Goal: Information Seeking & Learning: Find contact information

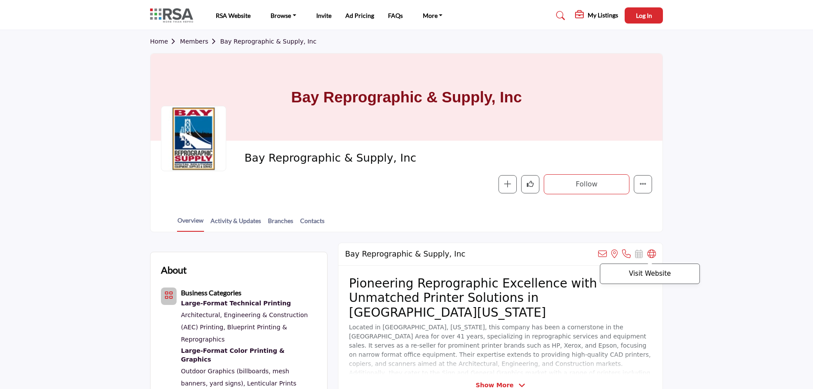
click at [650, 252] on icon at bounding box center [651, 253] width 9 height 9
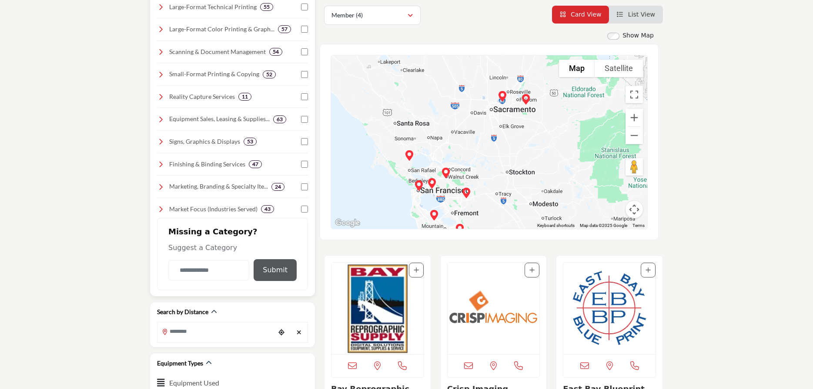
scroll to position [222, 0]
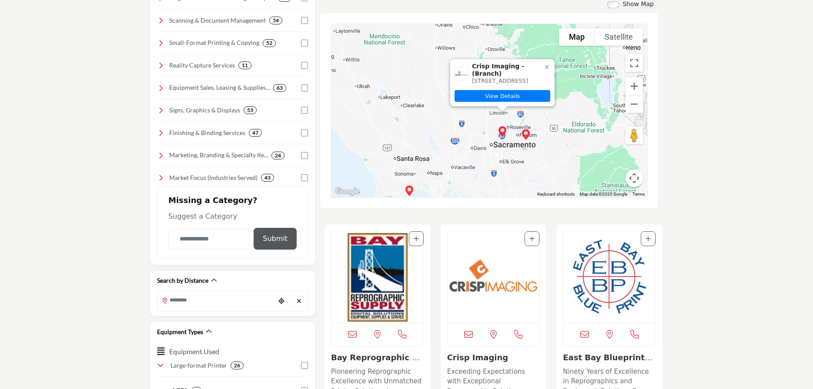
click at [502, 132] on img "Crisp Imaging (Branch)" at bounding box center [502, 131] width 17 height 17
click at [498, 96] on link "View Details" at bounding box center [503, 96] width 96 height 12
click at [517, 96] on link "View Details" at bounding box center [503, 96] width 96 height 12
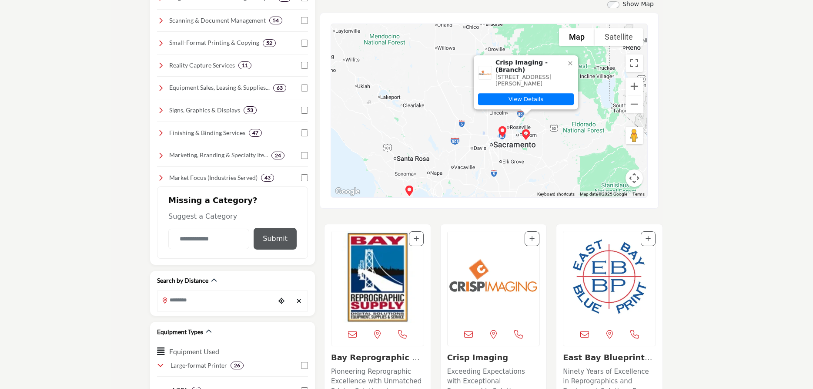
click at [527, 134] on img "Crisp Imaging (Branch)" at bounding box center [525, 134] width 17 height 17
drag, startPoint x: 496, startPoint y: 59, endPoint x: 558, endPoint y: 87, distance: 67.8
click at [558, 74] on span "Crisp Imaging - (Branch)" at bounding box center [530, 66] width 68 height 15
click at [552, 84] on span "4970 Robert J Mathews Pkwy, #150, El Dorado Hills, CA 95762-5729, USA" at bounding box center [524, 80] width 56 height 13
drag, startPoint x: 562, startPoint y: 83, endPoint x: 497, endPoint y: 61, distance: 68.9
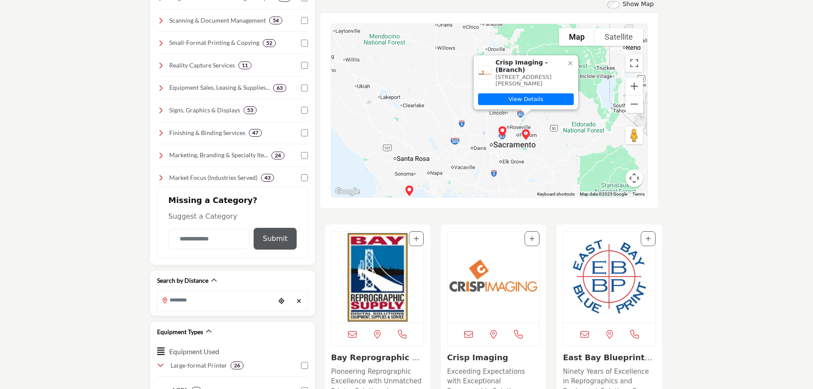
click at [497, 61] on div "Crisp Imaging - (Branch) 4970 Robert J Mathews Pkwy, #150, El Dorado Hills, CA …" at bounding box center [535, 73] width 78 height 28
copy div "Crisp Imaging - (Branch) 4970 Robert J Mathews Pkwy, #150, El Dorado Hills, CA …"
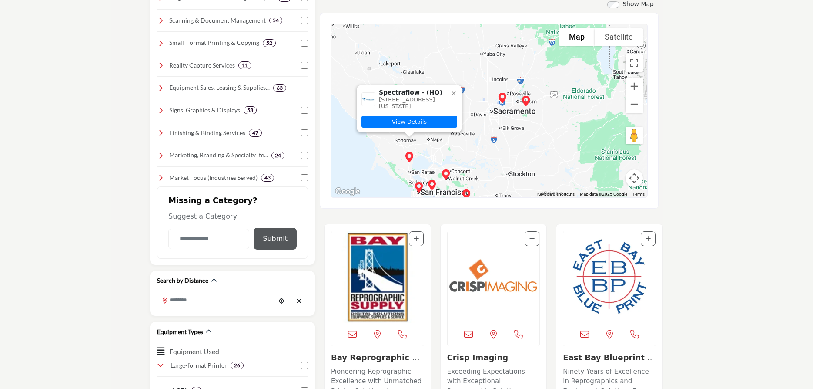
scroll to position [355, 0]
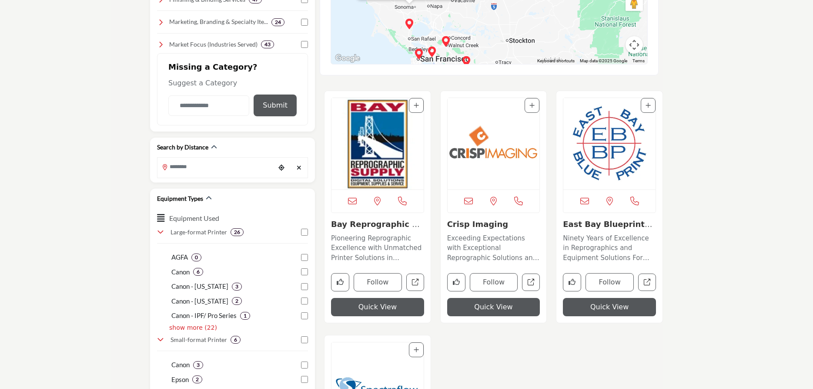
click at [379, 169] on img "Open Listing in new tab" at bounding box center [378, 143] width 92 height 91
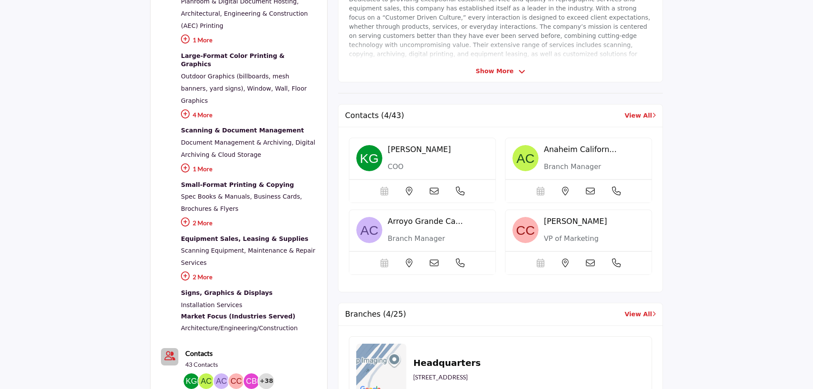
scroll to position [44, 0]
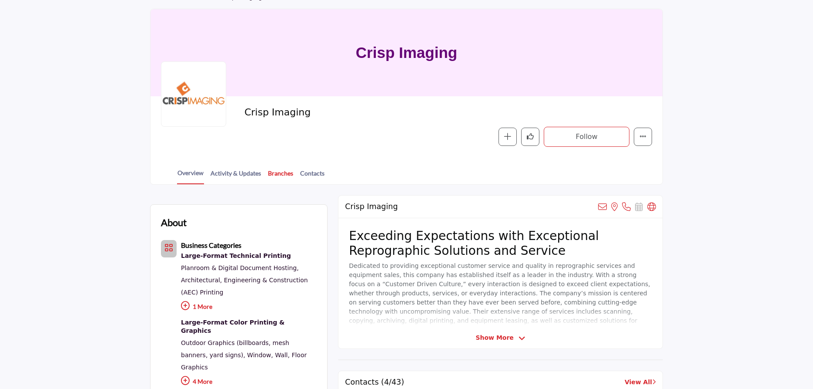
click at [278, 173] on link "Branches" at bounding box center [281, 175] width 26 height 15
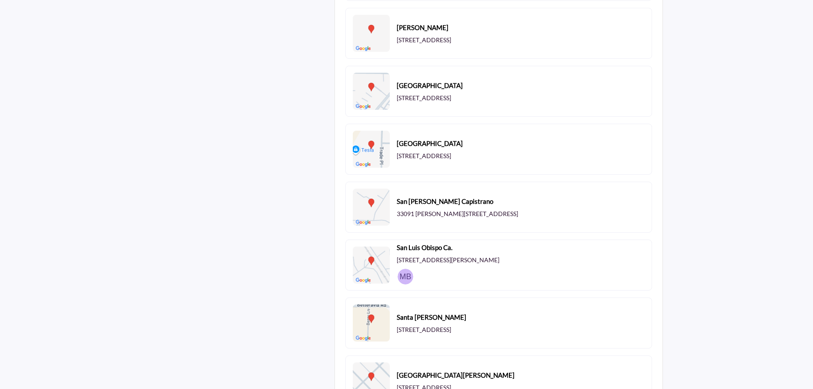
scroll to position [1154, 0]
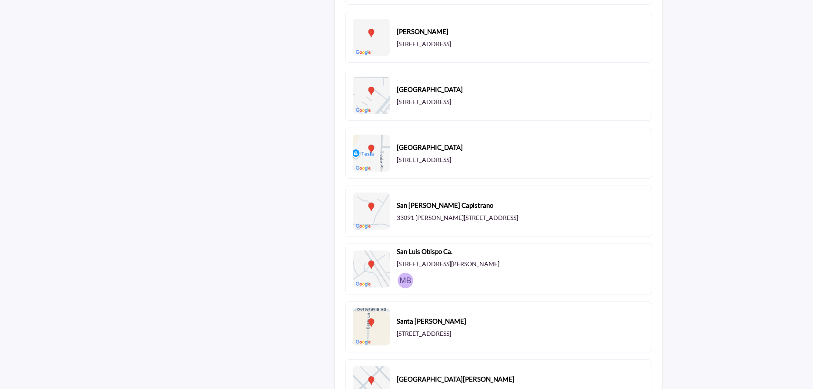
drag, startPoint x: 546, startPoint y: 103, endPoint x: 399, endPoint y: 89, distance: 148.5
click at [399, 89] on div "Sacramento 4823 Auburn Blvd, Sacramento, CA 95841-3603, USA" at bounding box center [498, 95] width 307 height 51
copy div "Sacramento 4823 Auburn Blvd, Sacramento, CA 95841-3603, USA"
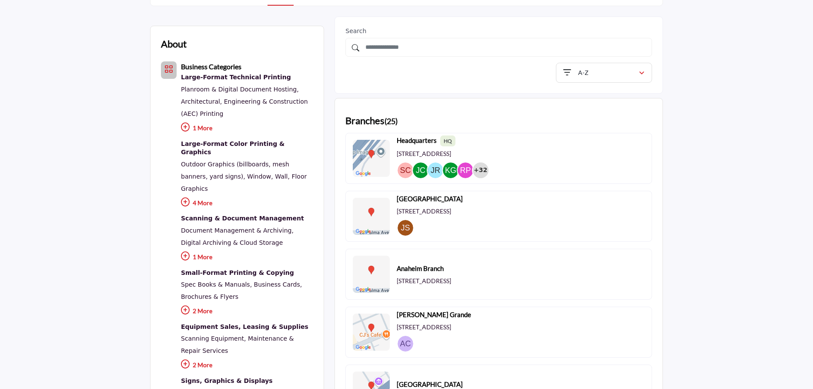
scroll to position [222, 0]
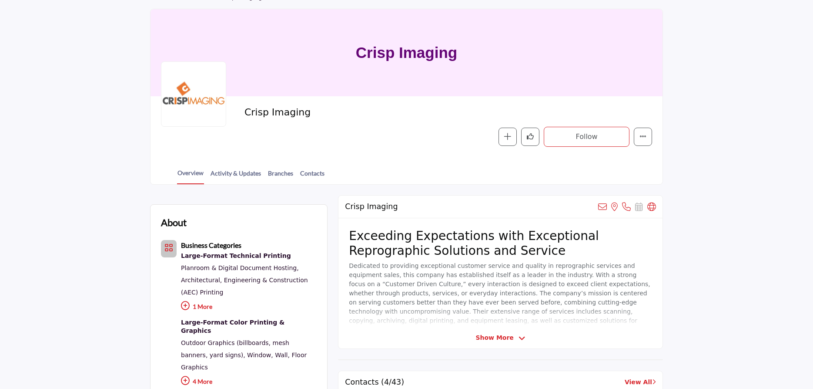
scroll to position [44, 0]
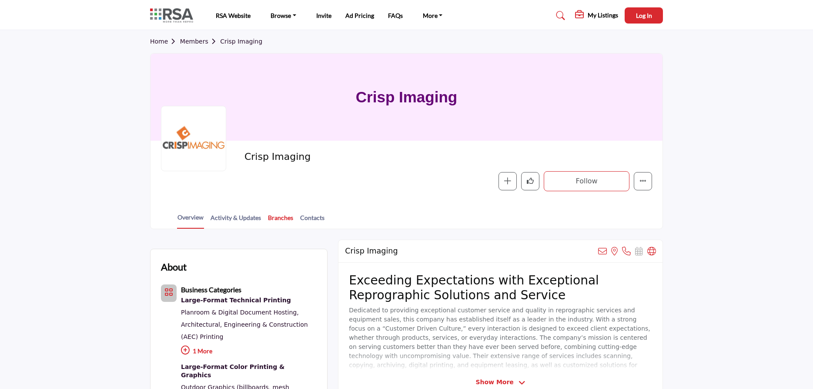
click at [281, 218] on link "Branches" at bounding box center [281, 220] width 26 height 15
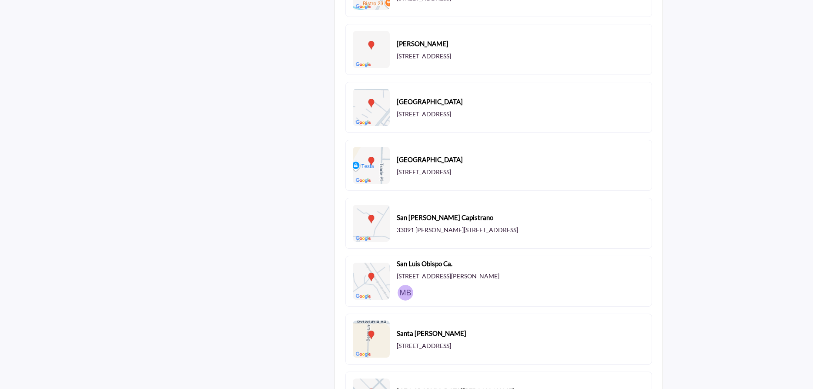
scroll to position [1109, 0]
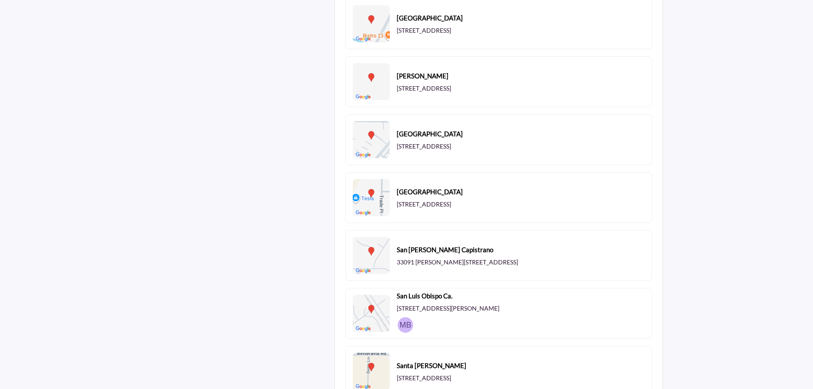
click at [414, 138] on b "Sacramento" at bounding box center [430, 134] width 66 height 10
drag, startPoint x: 402, startPoint y: 133, endPoint x: 376, endPoint y: 138, distance: 26.2
click at [395, 134] on div "Sacramento 4823 Auburn Blvd, Sacramento, CA 95841-3603, USA" at bounding box center [408, 139] width 110 height 36
click at [375, 138] on img at bounding box center [371, 139] width 37 height 37
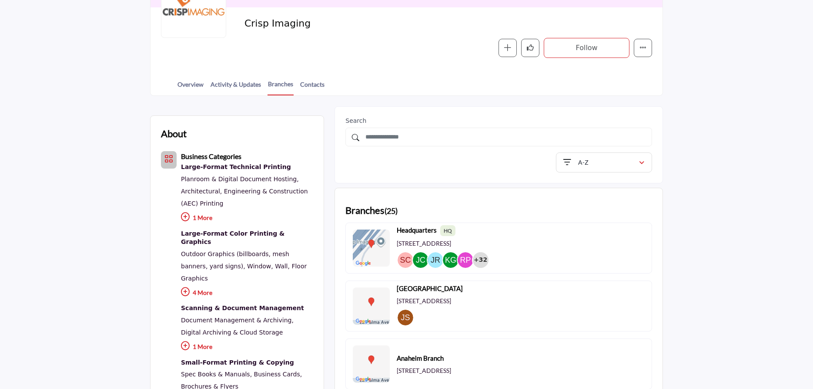
scroll to position [0, 0]
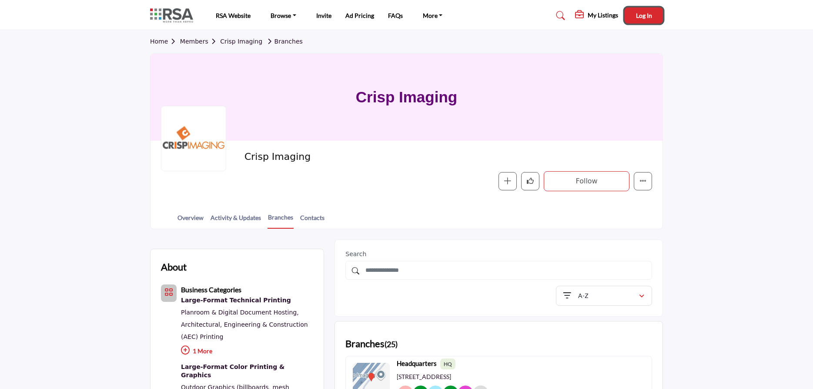
click at [643, 18] on span "Log In" at bounding box center [644, 15] width 16 height 7
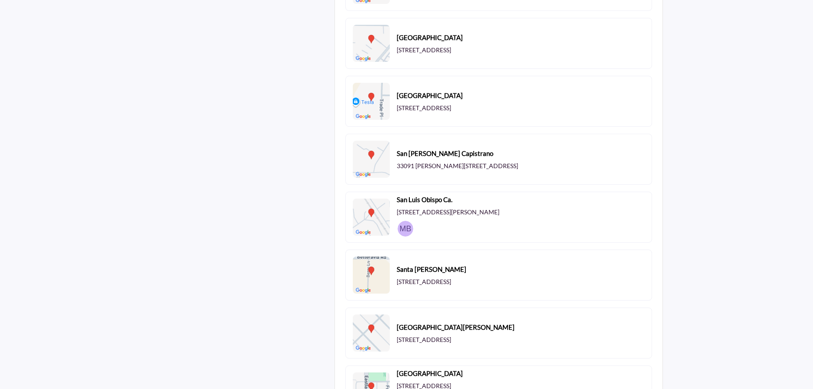
scroll to position [1109, 0]
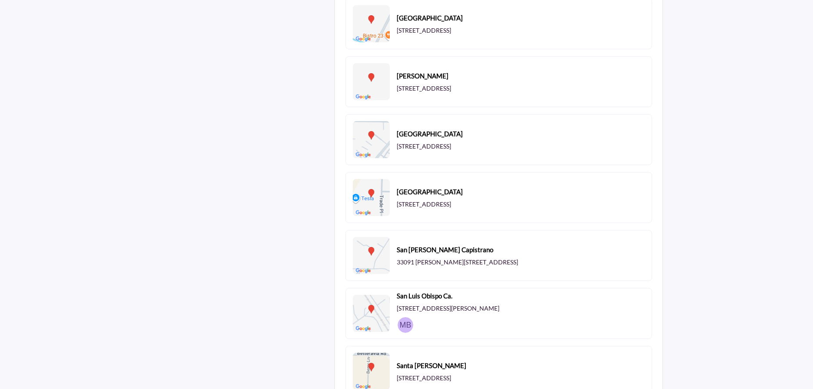
click at [463, 127] on div "Sacramento 4823 Auburn Blvd, Sacramento, CA 95841-3603, USA" at bounding box center [408, 139] width 110 height 36
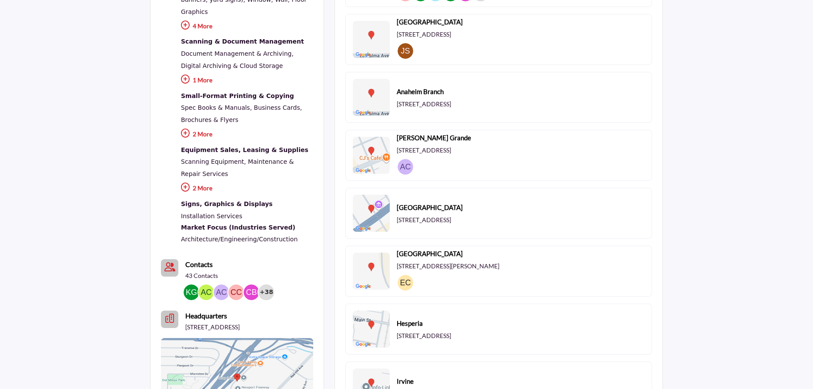
scroll to position [44, 0]
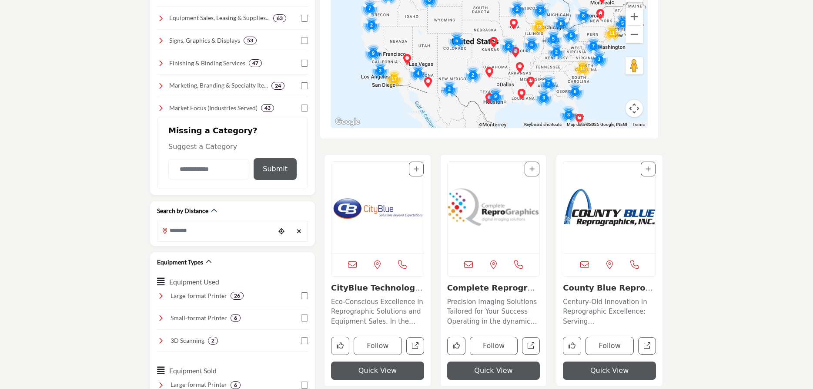
scroll to position [222, 0]
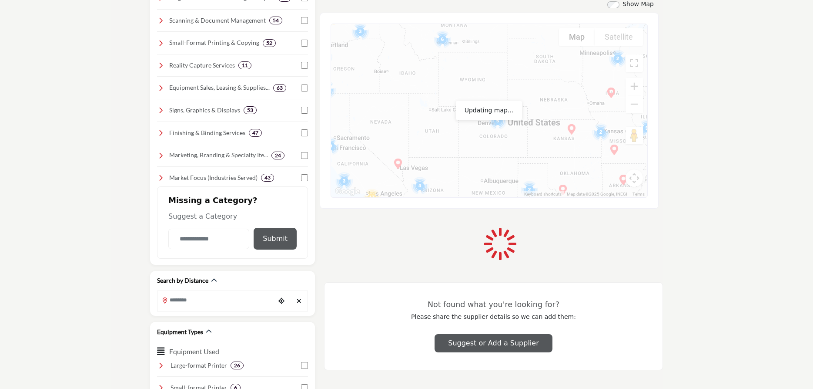
drag, startPoint x: 372, startPoint y: 128, endPoint x: 527, endPoint y: 143, distance: 156.0
click at [530, 142] on div at bounding box center [489, 110] width 316 height 173
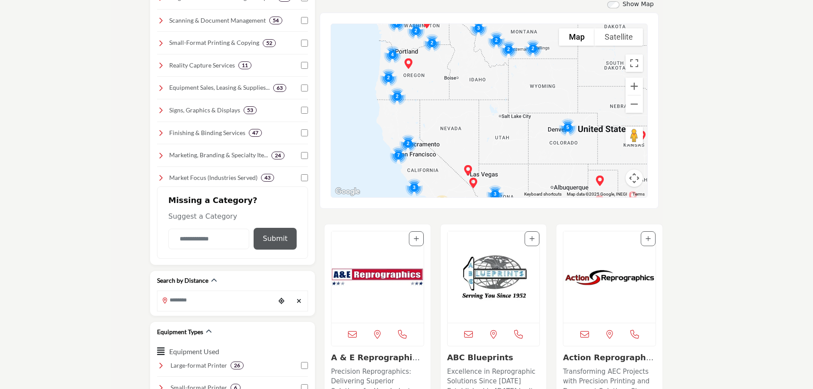
click at [413, 149] on img "Cluster of 2 locations (0 HQ, 2 Branches)\aClick to view companies" at bounding box center [408, 143] width 24 height 24
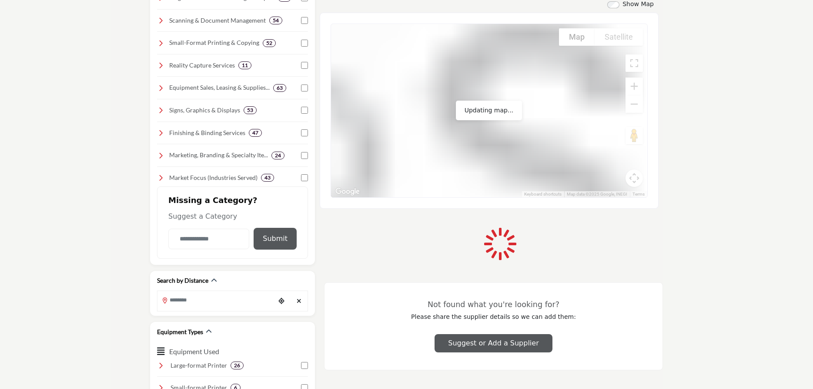
click at [413, 149] on div at bounding box center [489, 110] width 316 height 173
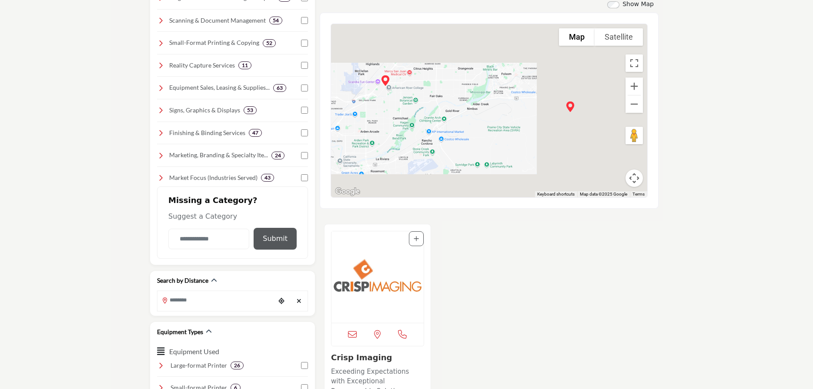
click at [566, 112] on div at bounding box center [489, 110] width 316 height 173
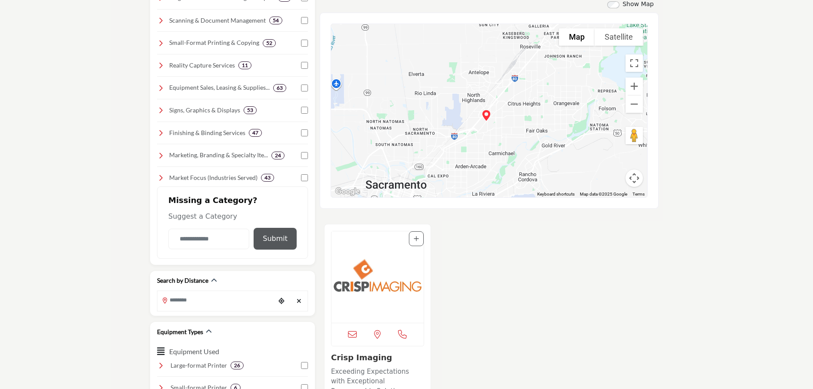
drag, startPoint x: 435, startPoint y: 127, endPoint x: 561, endPoint y: 111, distance: 127.5
click at [561, 111] on div at bounding box center [489, 110] width 316 height 173
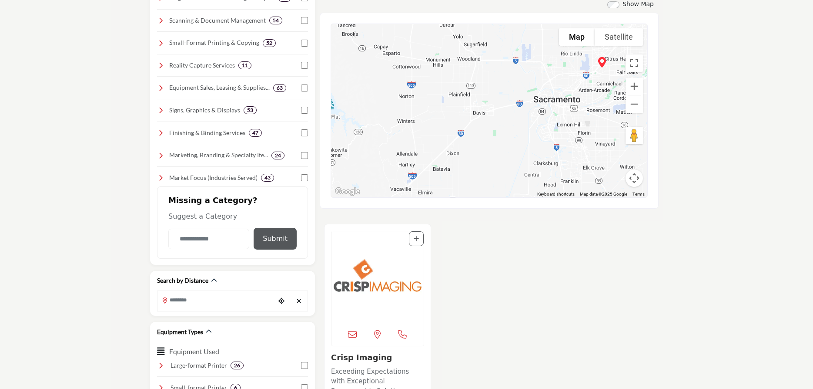
drag, startPoint x: 411, startPoint y: 150, endPoint x: 500, endPoint y: 97, distance: 103.4
click at [500, 97] on div at bounding box center [489, 110] width 316 height 173
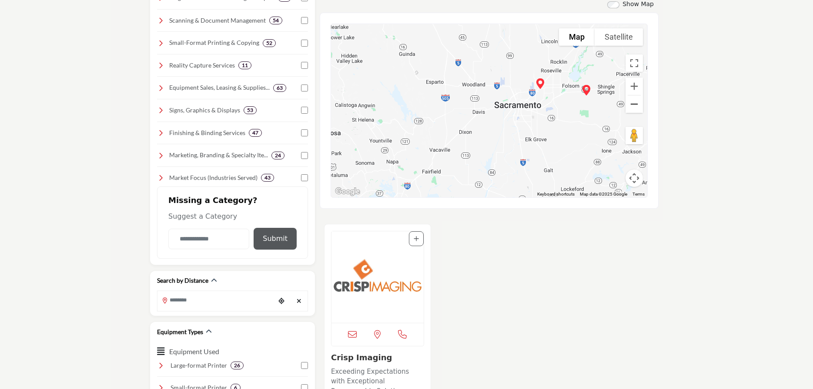
click at [638, 109] on button "Zoom out" at bounding box center [634, 103] width 17 height 17
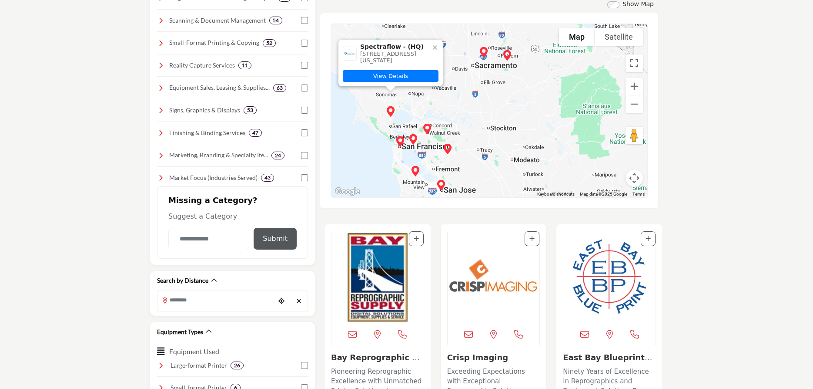
drag, startPoint x: 510, startPoint y: 144, endPoint x: 478, endPoint y: 100, distance: 54.5
click at [478, 100] on div "Spectraflow - (HQ) 46 Digital Drive, Novato, California 94949, USA View Details" at bounding box center [489, 110] width 316 height 173
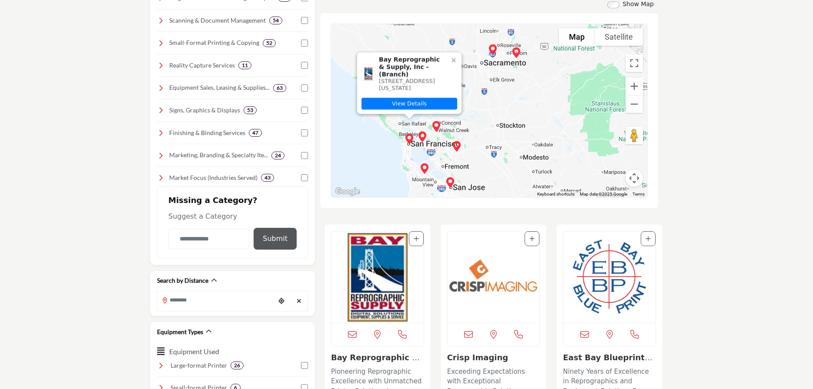
click at [409, 139] on img "Bay Reprographic & Supply, Inc (Branch)" at bounding box center [409, 138] width 17 height 17
click at [418, 102] on link "View Details" at bounding box center [410, 103] width 96 height 12
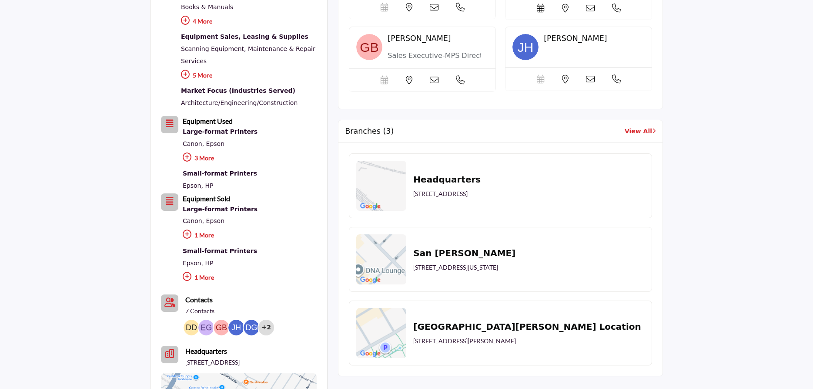
scroll to position [533, 0]
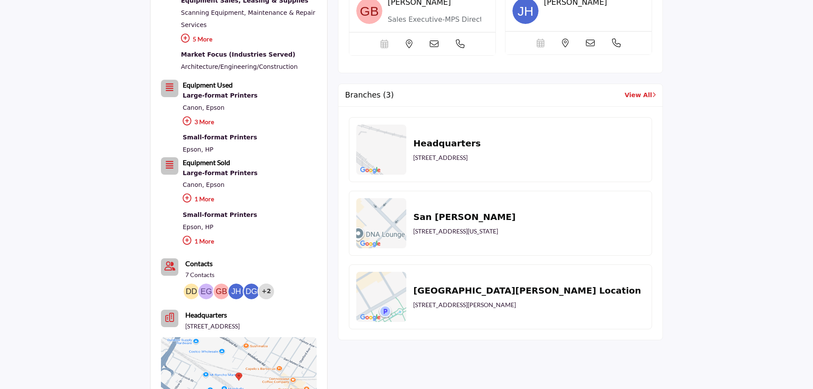
click at [439, 231] on p "[STREET_ADDRESS][US_STATE]" at bounding box center [455, 231] width 85 height 9
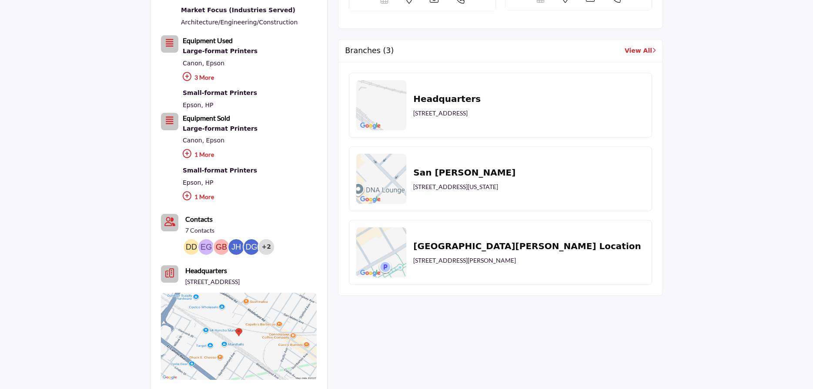
scroll to position [311, 0]
